Goal: Task Accomplishment & Management: Use online tool/utility

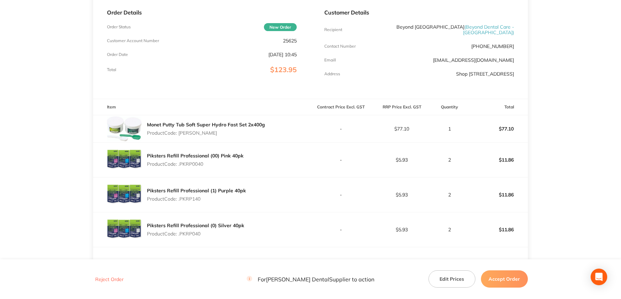
scroll to position [34, 0]
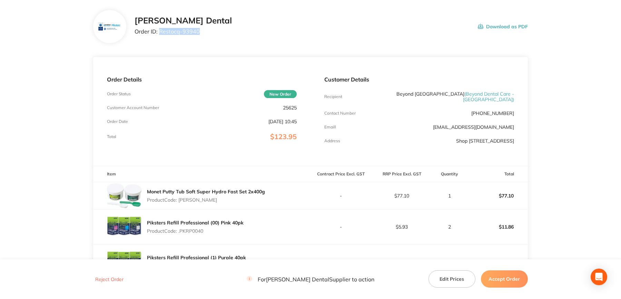
drag, startPoint x: 190, startPoint y: 34, endPoint x: 202, endPoint y: 33, distance: 12.4
click at [202, 33] on div "[PERSON_NAME] Dental Order ID: Restocq- 93940 Download as PDF" at bounding box center [330, 26] width 393 height 21
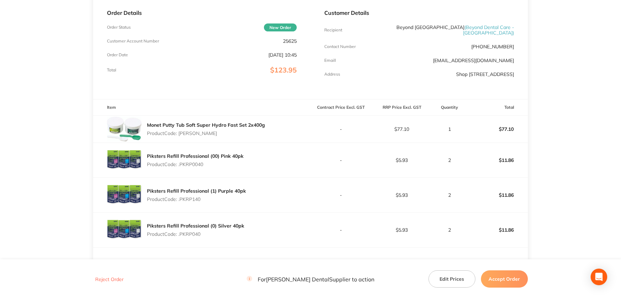
scroll to position [103, 0]
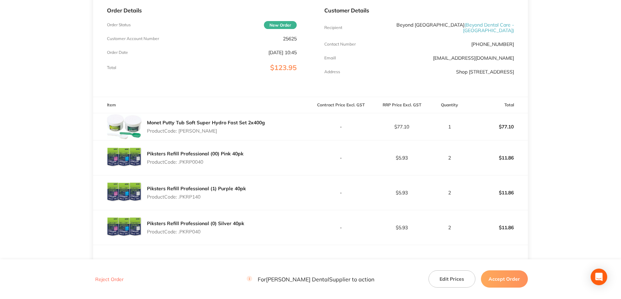
drag, startPoint x: 505, startPoint y: 276, endPoint x: 504, endPoint y: 273, distance: 3.6
click at [505, 276] on button "Accept Order" at bounding box center [504, 278] width 47 height 17
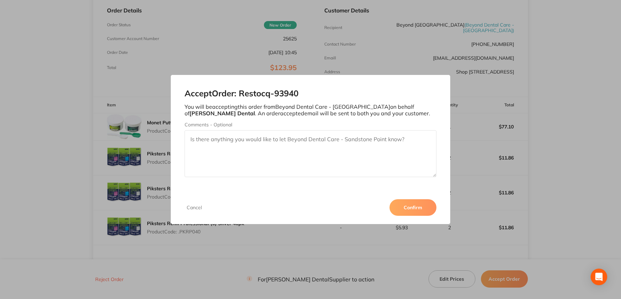
click at [415, 208] on button "Confirm" at bounding box center [412, 207] width 47 height 17
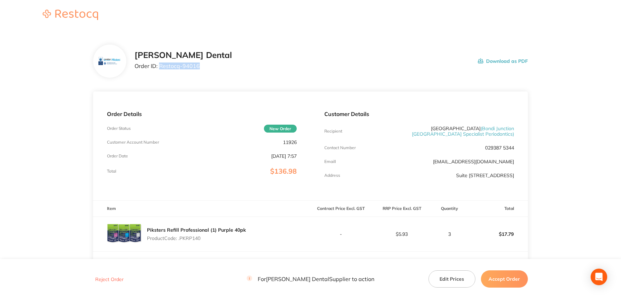
drag, startPoint x: 160, startPoint y: 67, endPoint x: 208, endPoint y: 70, distance: 48.4
click at [208, 70] on div "Erskine Dental Order ID: Restocq- 94016 Download as PDF" at bounding box center [330, 60] width 393 height 21
copy p "Restocq- 94016"
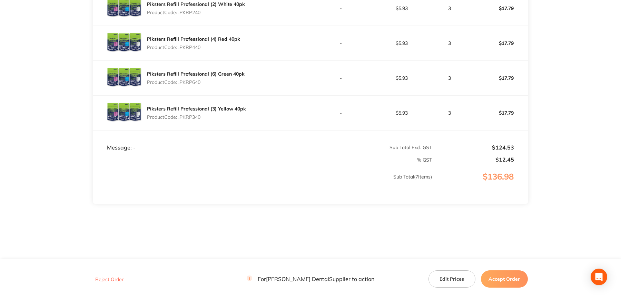
scroll to position [335, 0]
click at [503, 276] on button "Accept Order" at bounding box center [504, 278] width 47 height 17
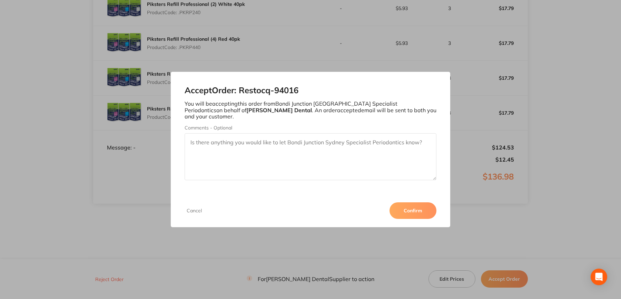
click at [409, 212] on button "Confirm" at bounding box center [412, 210] width 47 height 17
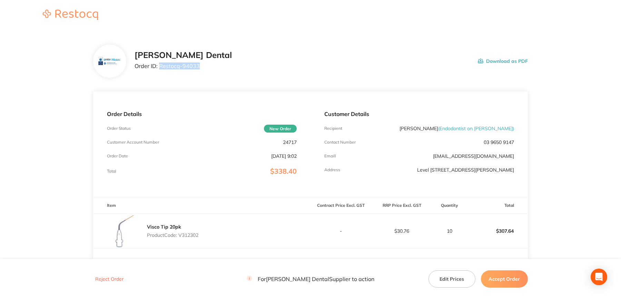
drag, startPoint x: 160, startPoint y: 67, endPoint x: 201, endPoint y: 73, distance: 41.8
click at [202, 73] on div "Erskine Dental Order ID: Restocq- 94033 Download as PDF" at bounding box center [310, 60] width 434 height 33
copy p "Restocq- 94033"
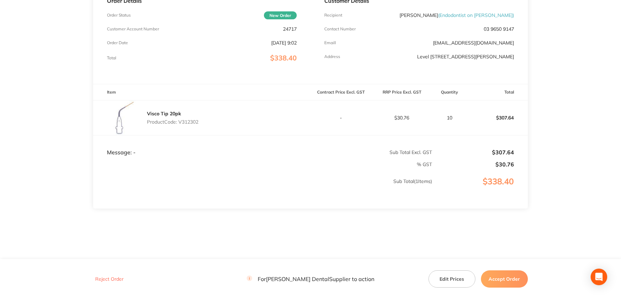
scroll to position [117, 0]
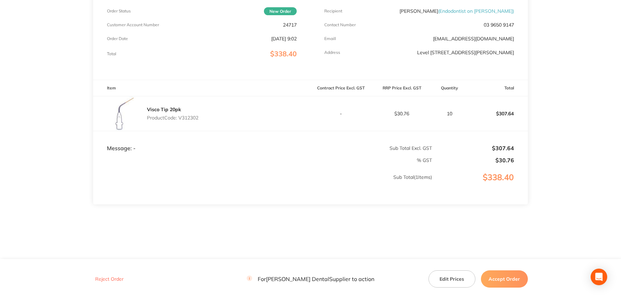
click at [513, 277] on button "Accept Order" at bounding box center [504, 278] width 47 height 17
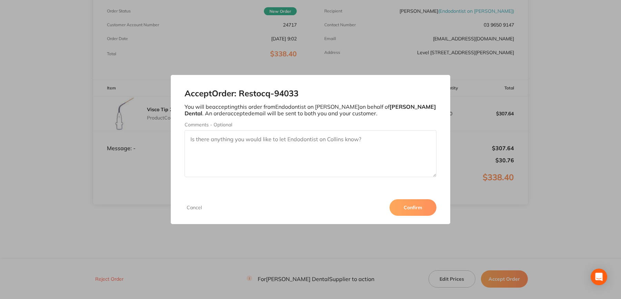
click at [291, 116] on p "You will be accepting this order from Endodontist on Collins on behalf of Erski…" at bounding box center [310, 109] width 252 height 13
click at [286, 145] on textarea "Comments - Optional" at bounding box center [310, 153] width 252 height 47
type textarea "DISCONTINUED ITEM - ONLY 5 LEFT AVAILABLE"
click at [427, 208] on button "Confirm" at bounding box center [412, 207] width 47 height 17
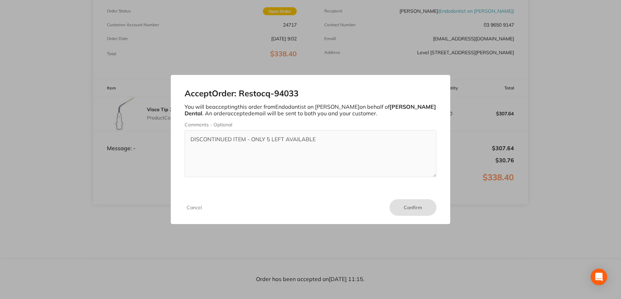
scroll to position [117, 0]
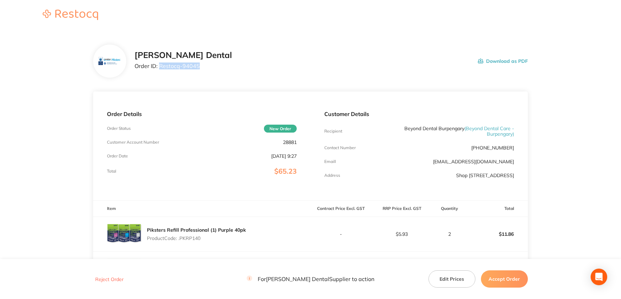
drag, startPoint x: 159, startPoint y: 66, endPoint x: 198, endPoint y: 72, distance: 39.4
click at [198, 72] on div "[PERSON_NAME] Dental Order ID: Restocq- 94045 Download as PDF" at bounding box center [310, 60] width 434 height 33
copy p "Restocq- 94045"
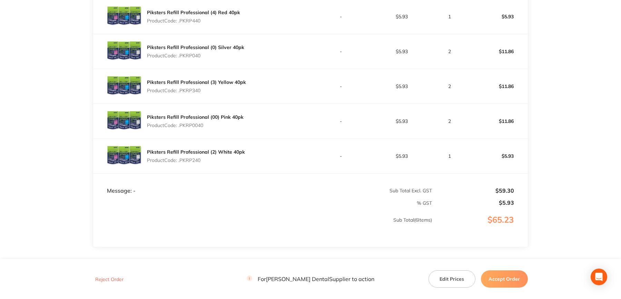
scroll to position [294, 0]
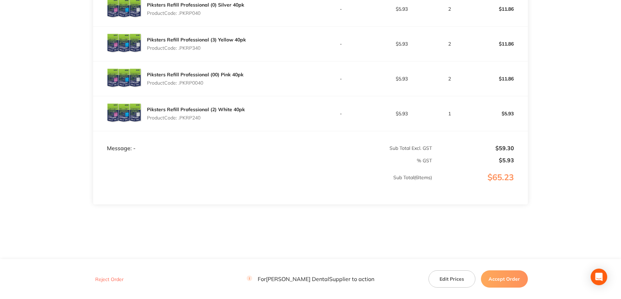
drag, startPoint x: 510, startPoint y: 280, endPoint x: 507, endPoint y: 265, distance: 14.9
click at [510, 280] on button "Accept Order" at bounding box center [504, 278] width 47 height 17
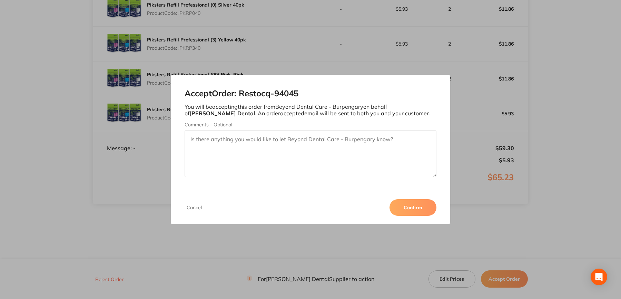
click at [417, 210] on button "Confirm" at bounding box center [412, 207] width 47 height 17
